Goal: Find specific page/section: Find specific page/section

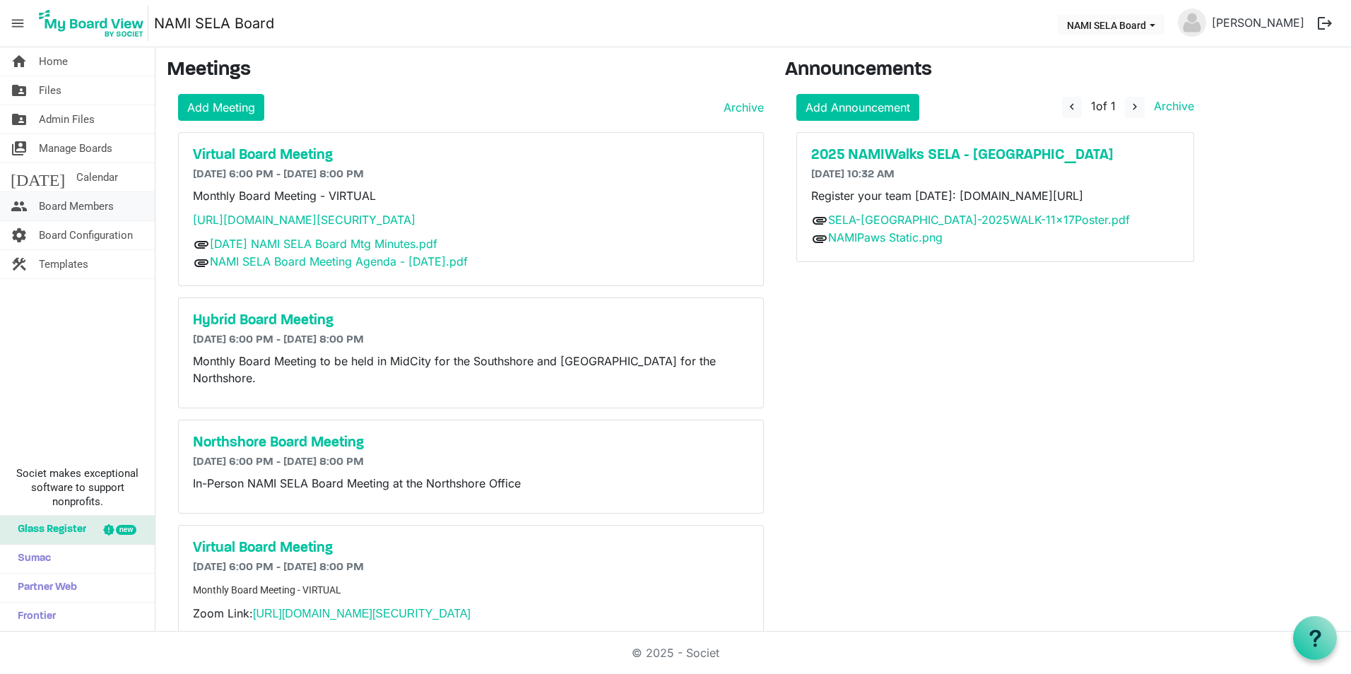
click at [66, 205] on span "Board Members" at bounding box center [76, 206] width 75 height 28
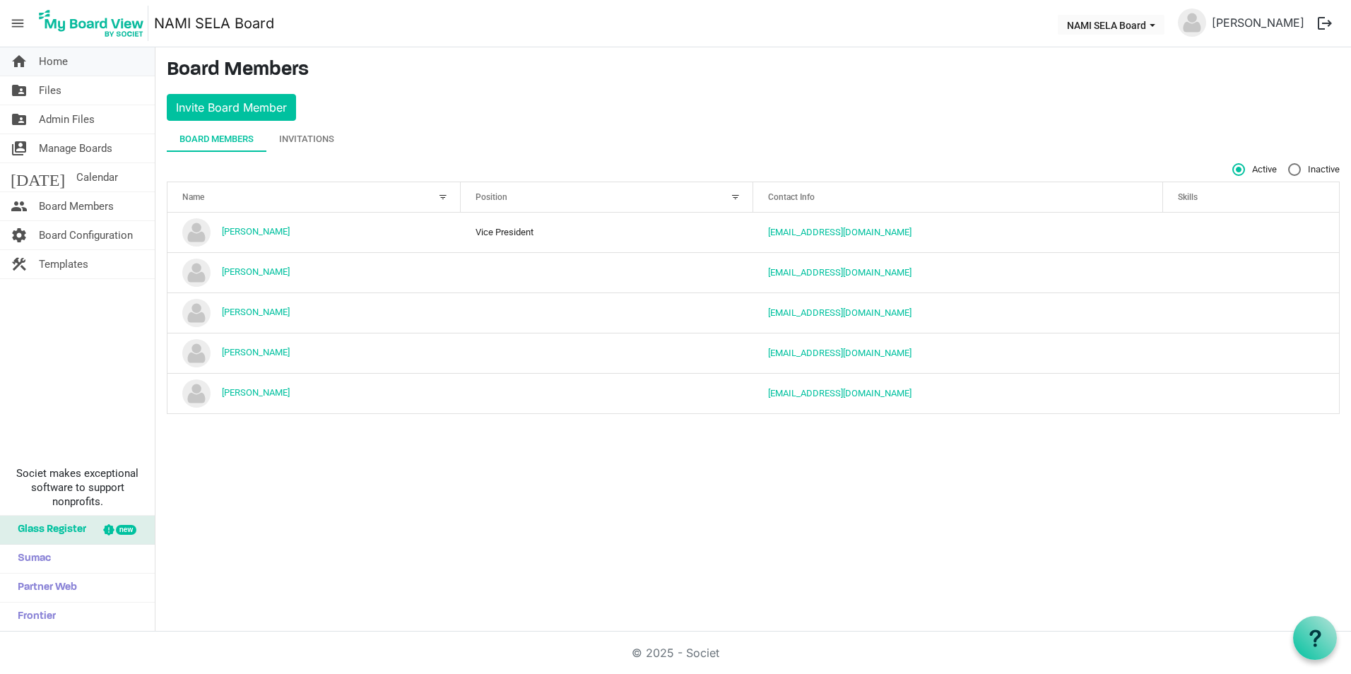
click at [83, 66] on link "home Home" at bounding box center [77, 61] width 155 height 28
